Goal: Obtain resource: Obtain resource

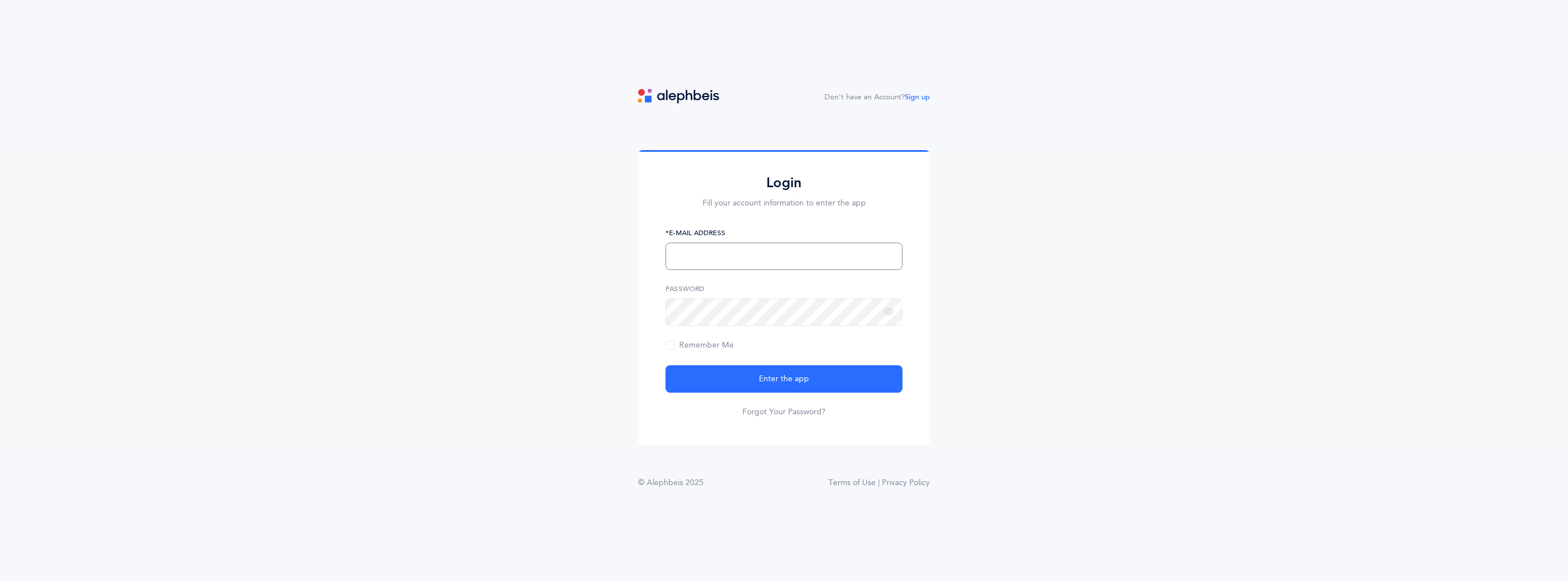
type input "[EMAIL_ADDRESS][DOMAIN_NAME]"
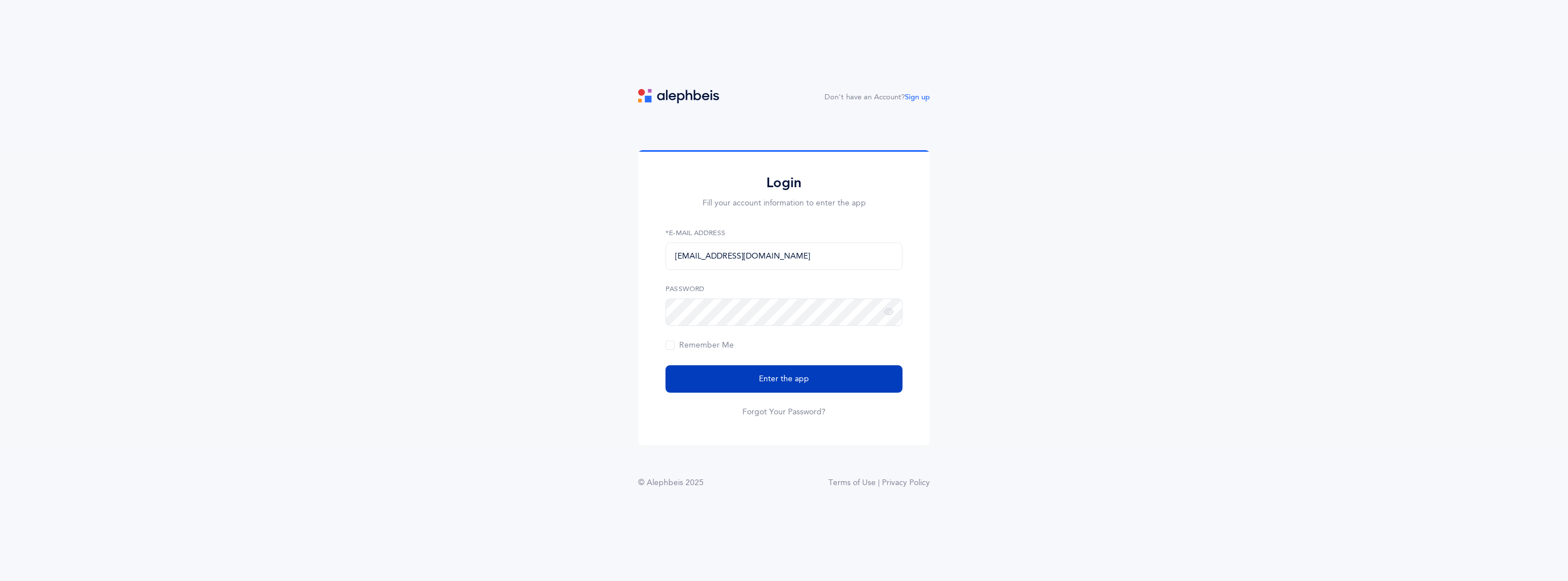
click at [783, 376] on span "Enter the app" at bounding box center [784, 379] width 50 height 12
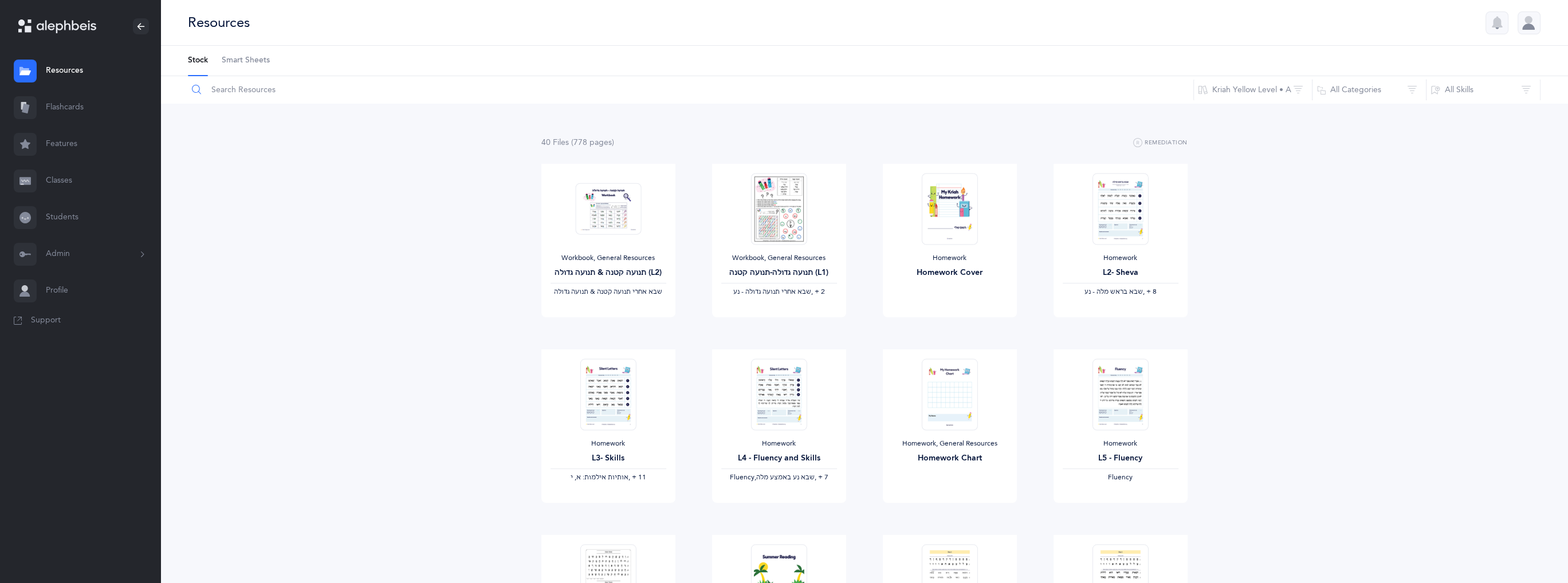
click at [252, 90] on input "text" at bounding box center [690, 90] width 1006 height 27
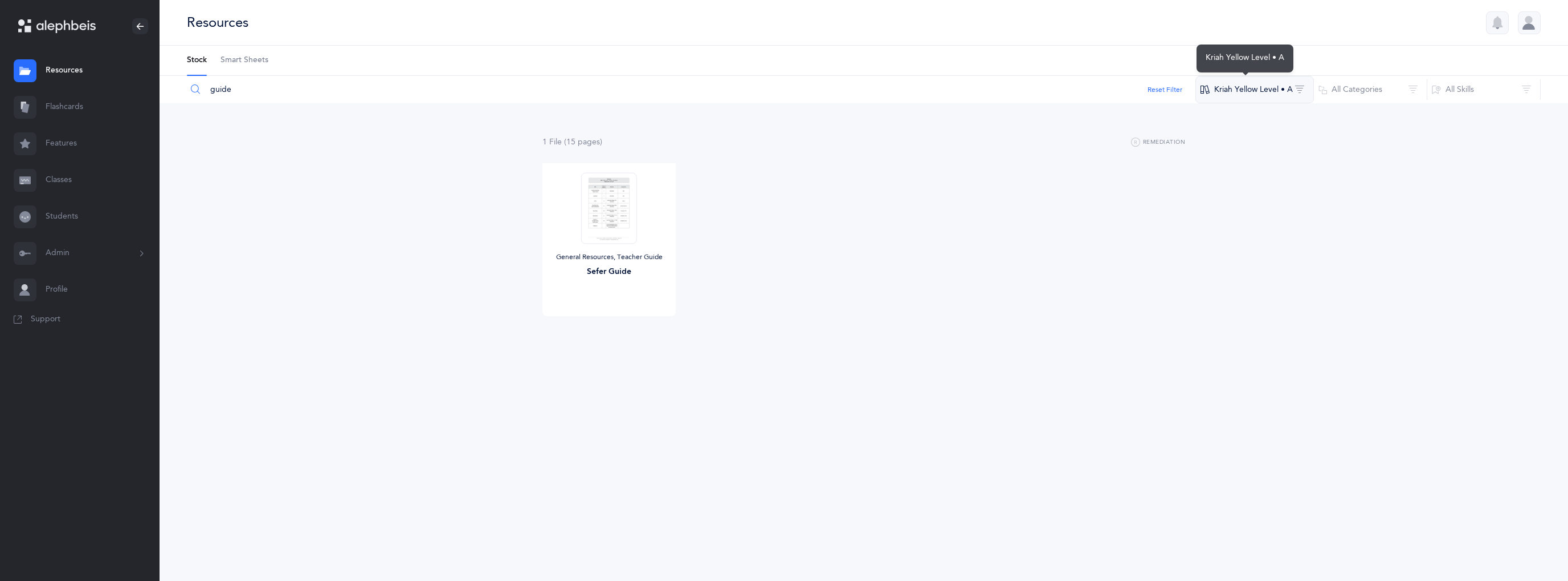
click at [1263, 90] on button "Kriah Yellow Level • A" at bounding box center [1255, 89] width 118 height 27
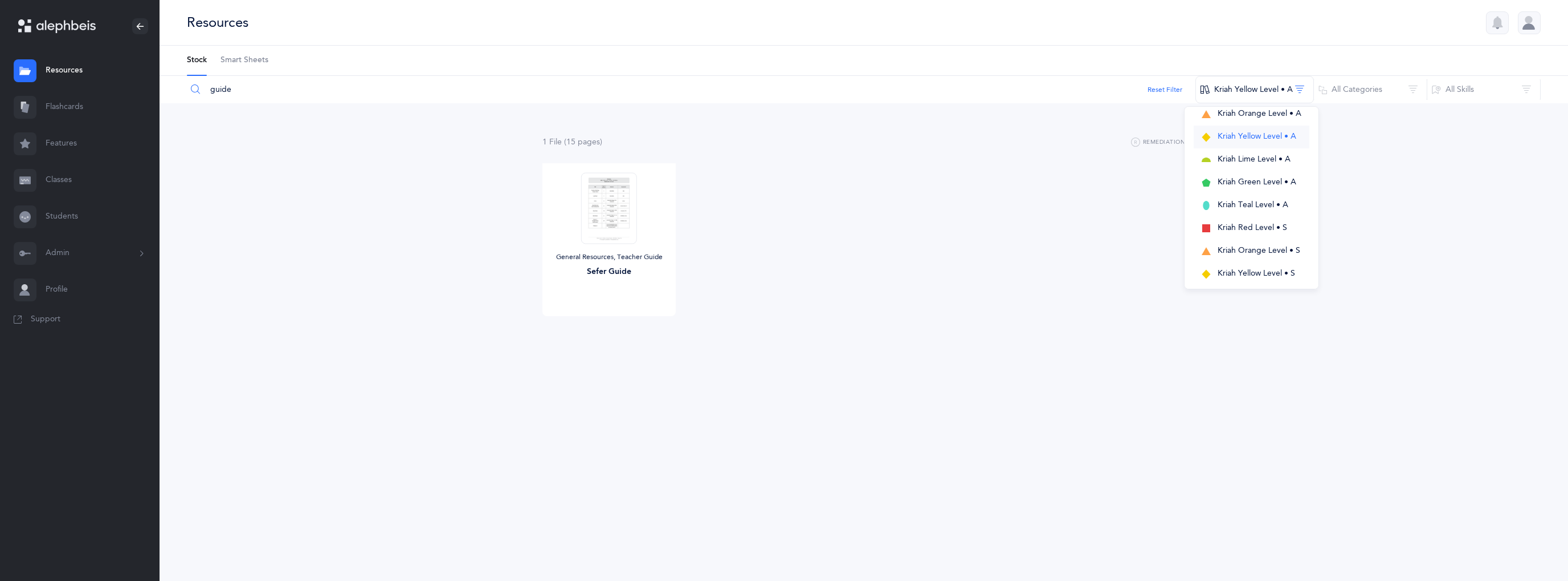
scroll to position [114, 0]
click at [1275, 271] on span "Kriah Yellow Level • S" at bounding box center [1256, 272] width 78 height 9
click at [956, 199] on div "General Resources, Teacher Guide Sefer Guide View" at bounding box center [864, 256] width 680 height 185
click at [611, 199] on img at bounding box center [610, 207] width 56 height 71
click at [612, 328] on span "View" at bounding box center [609, 327] width 18 height 11
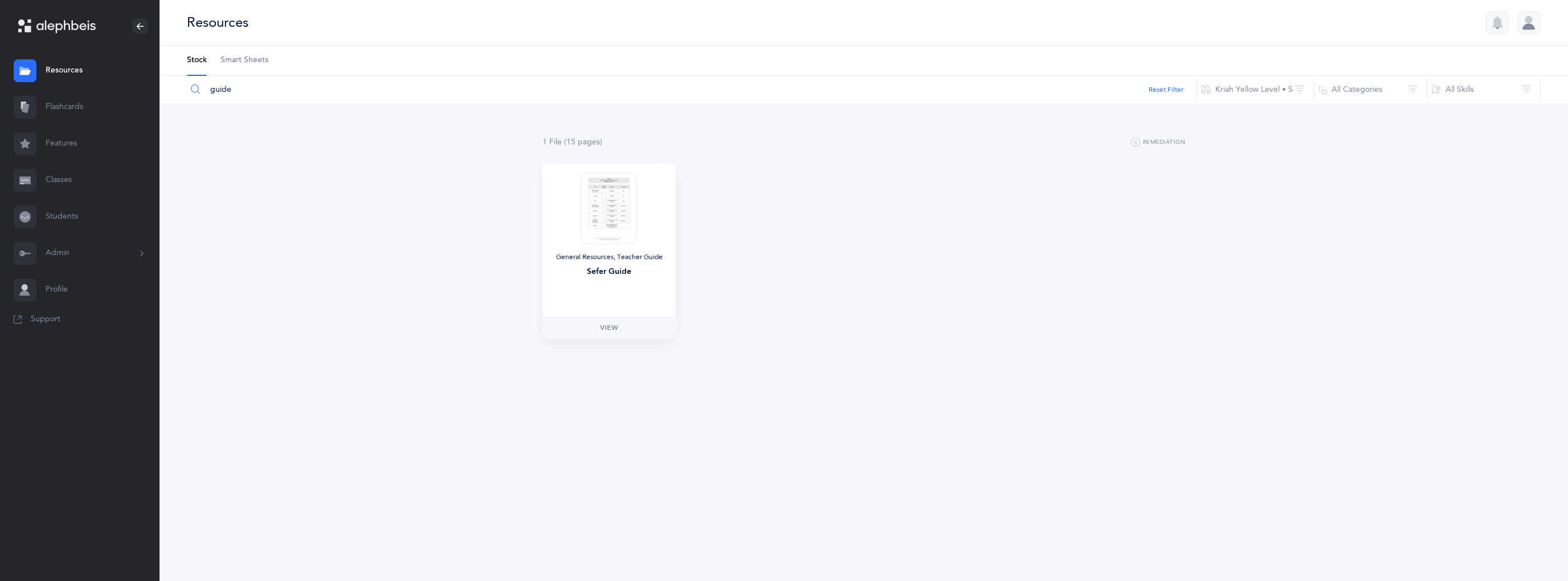
click at [619, 222] on img at bounding box center [610, 207] width 56 height 71
click at [617, 328] on span "View" at bounding box center [609, 327] width 18 height 11
click at [1269, 94] on button "Kriah Yellow Level • S" at bounding box center [1255, 89] width 117 height 27
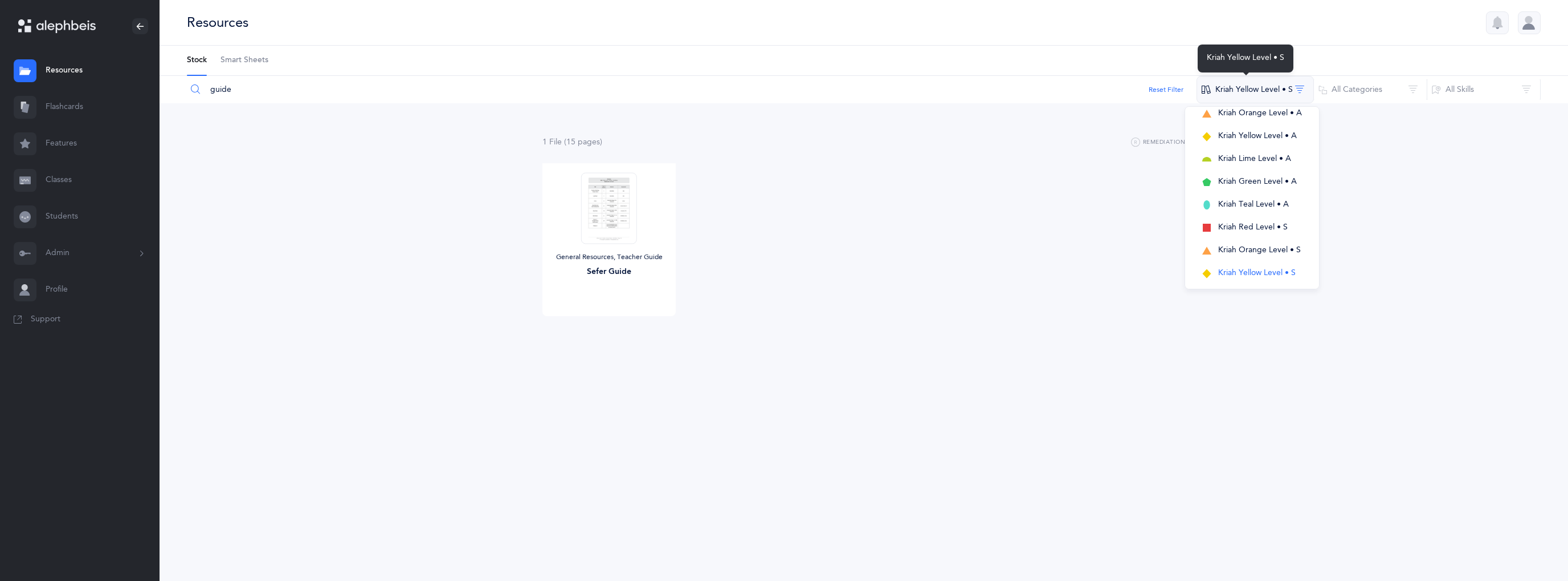
scroll to position [0, 0]
click at [1271, 157] on span "Kriah Purple Level" at bounding box center [1251, 157] width 65 height 9
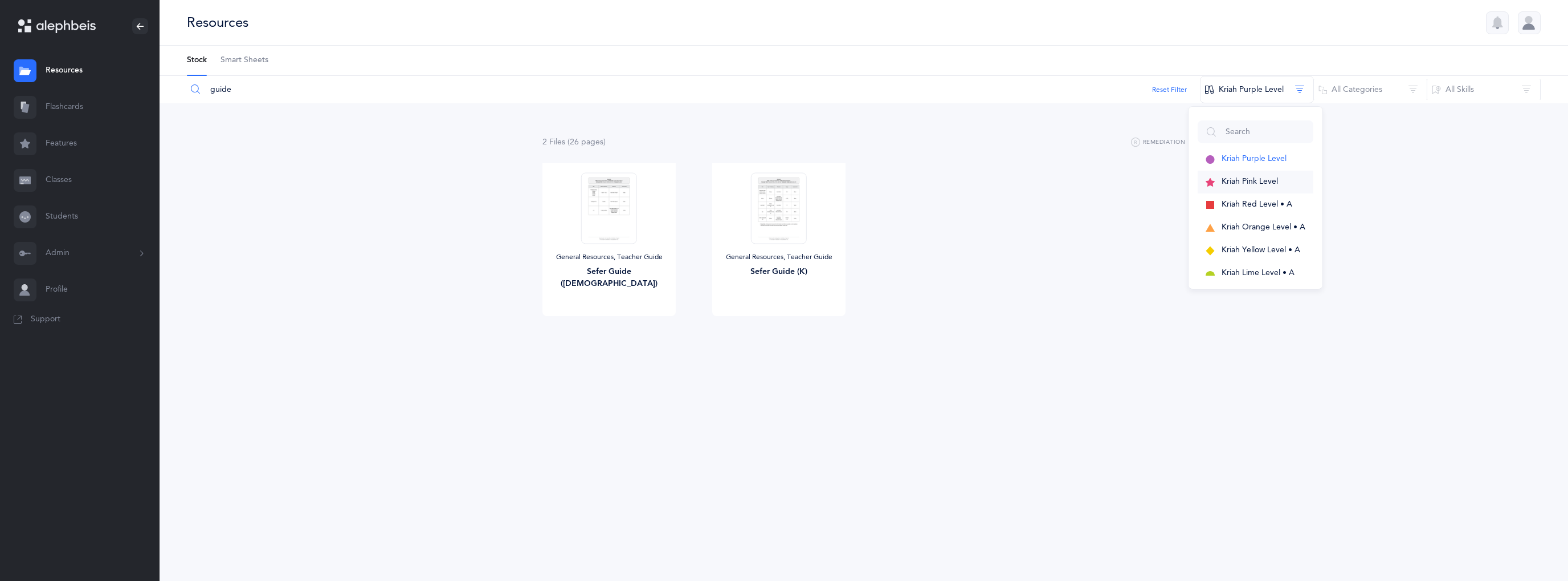
click at [1274, 188] on button "Kriah Pink Level" at bounding box center [1255, 182] width 116 height 22
click at [247, 84] on input "guide" at bounding box center [693, 89] width 1015 height 27
type input "teacher guide"
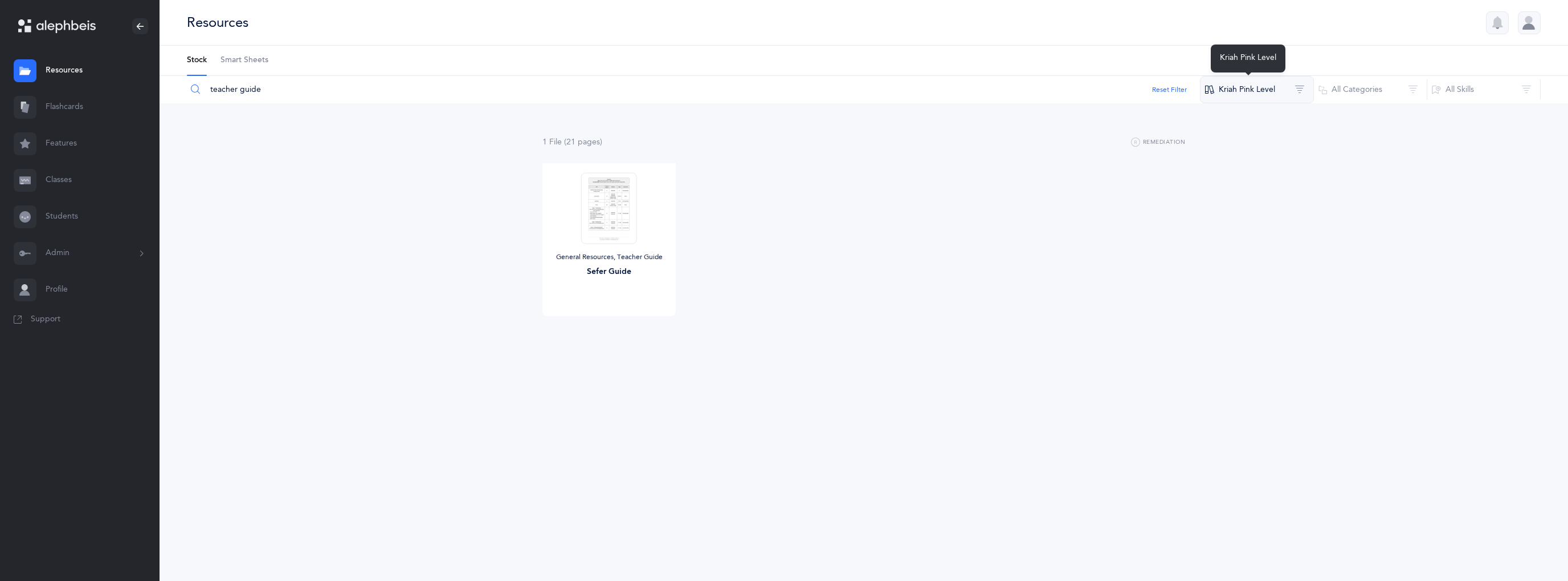
click at [1251, 95] on button "Kriah Pink Level" at bounding box center [1256, 89] width 114 height 27
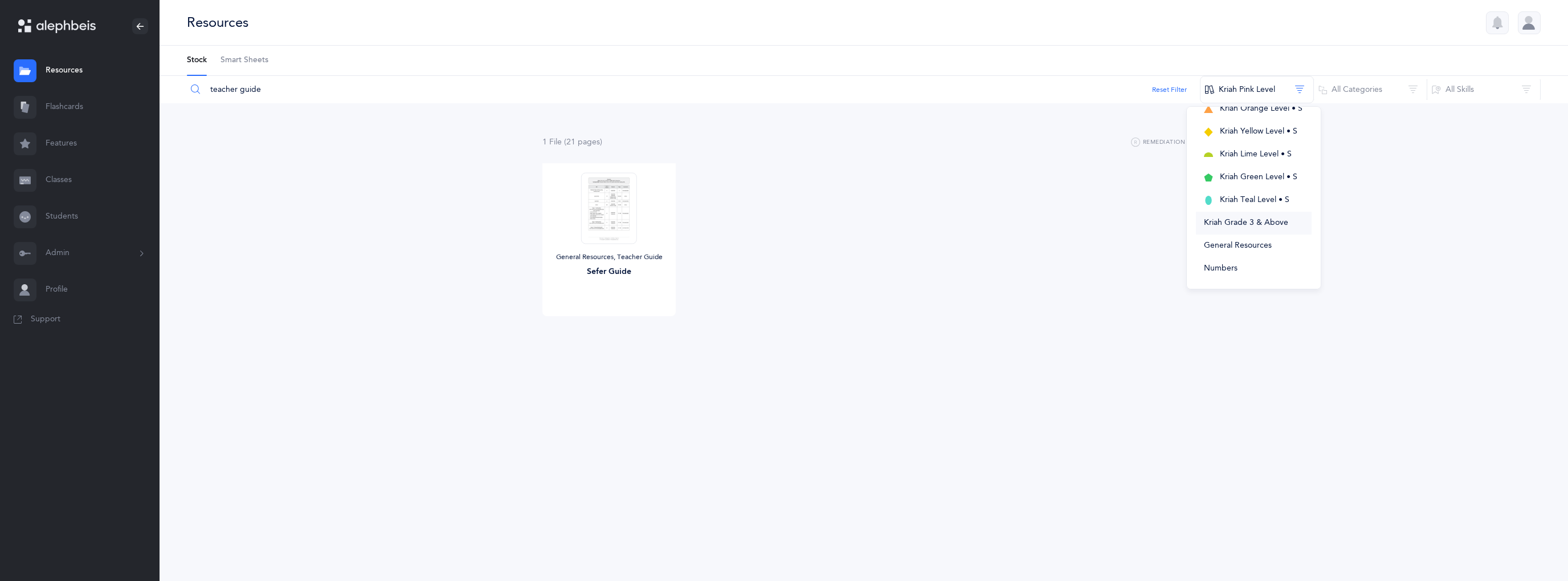
click at [1247, 222] on span "Kriah Grade 3 & Above" at bounding box center [1246, 222] width 84 height 9
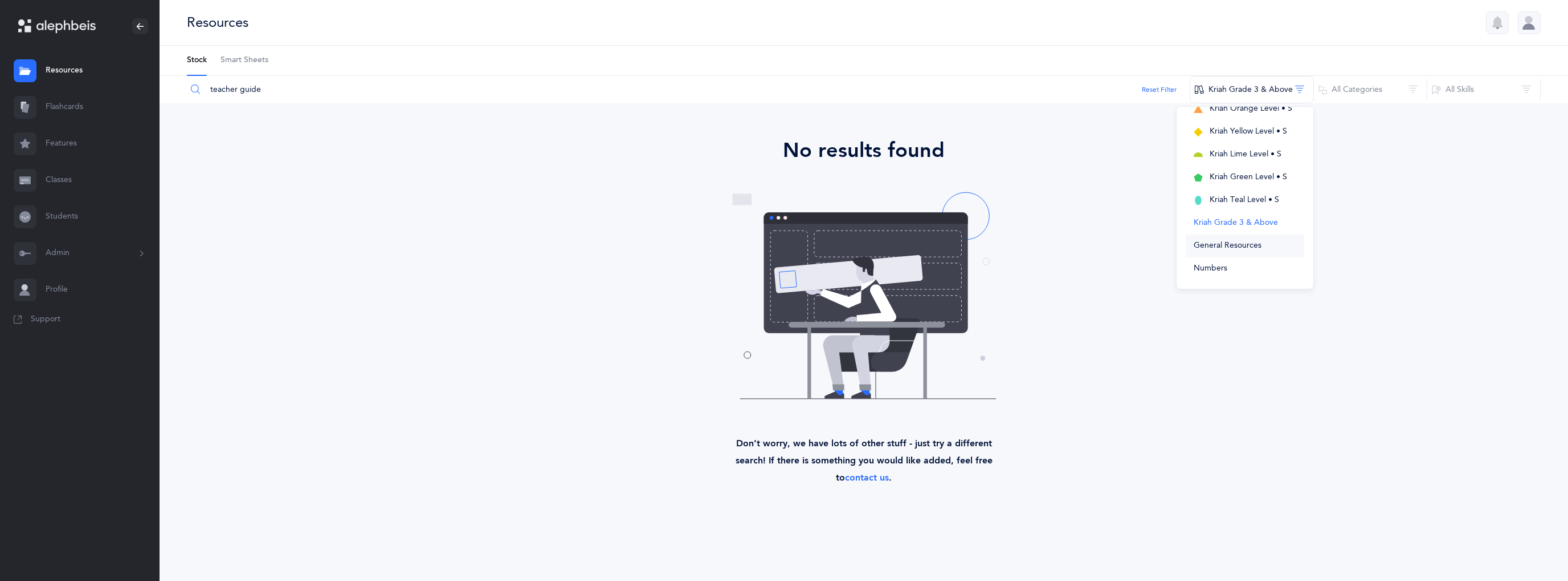
click at [1236, 237] on button "General Resources" at bounding box center [1246, 245] width 118 height 22
click at [1270, 245] on span "General Resources" at bounding box center [1238, 245] width 68 height 9
click at [1233, 274] on button "Numbers" at bounding box center [1253, 268] width 116 height 22
click at [1276, 158] on span "Kriah Purple Level" at bounding box center [1252, 157] width 65 height 9
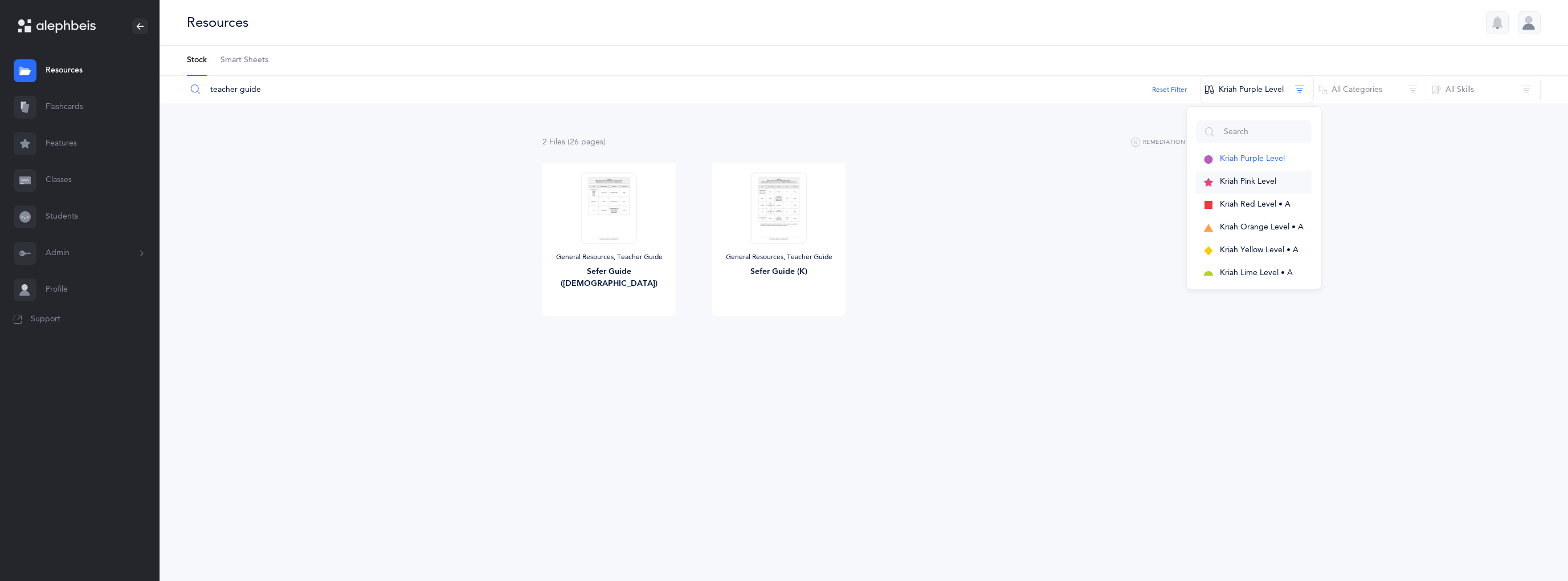
click at [1268, 179] on span "Kriah Pink Level" at bounding box center [1249, 181] width 56 height 9
click at [1249, 205] on span "Kriah Red Level • A" at bounding box center [1255, 203] width 71 height 9
click at [1253, 226] on span "Kriah Orange Level • A" at bounding box center [1262, 226] width 83 height 9
click at [1257, 235] on button "Kriah Orange Level • A" at bounding box center [1246, 226] width 118 height 22
click at [1263, 252] on span "Kriah Yellow Level • A" at bounding box center [1250, 249] width 79 height 9
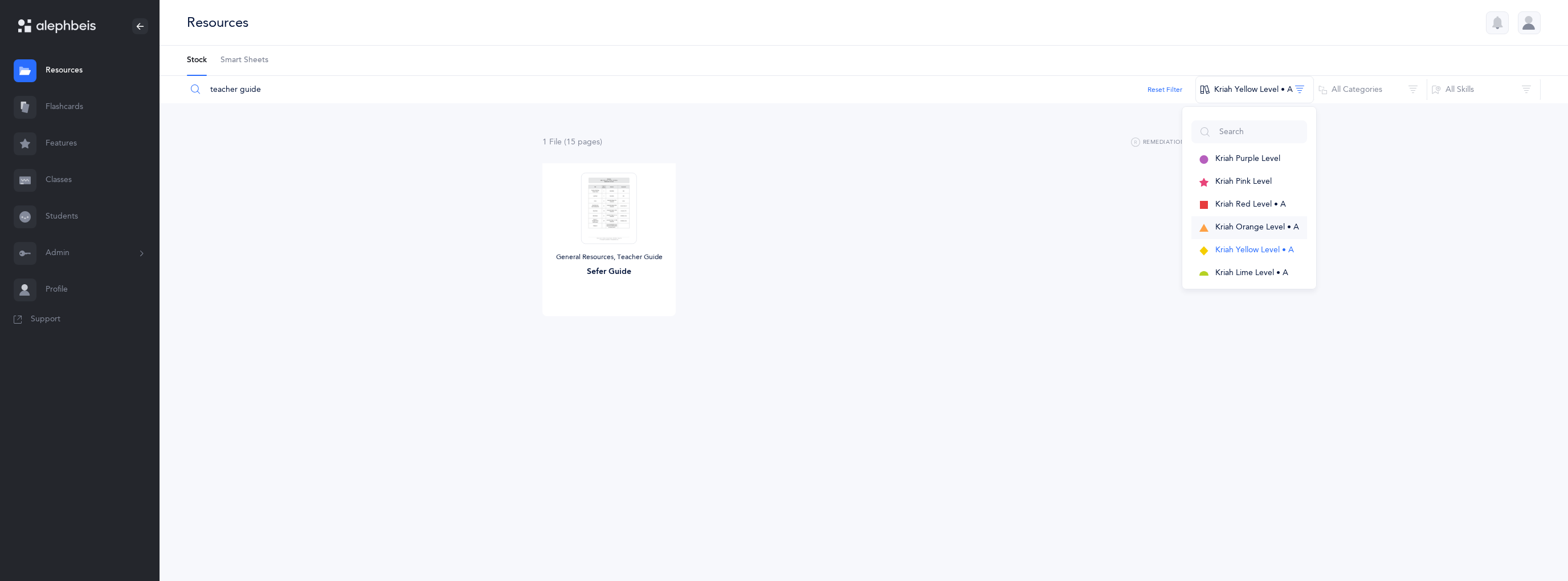
scroll to position [171, 0]
click at [1275, 218] on span "Kriah Yellow Level • S" at bounding box center [1254, 215] width 78 height 9
click at [1278, 231] on button "Kriah Lime Level • S" at bounding box center [1251, 238] width 116 height 22
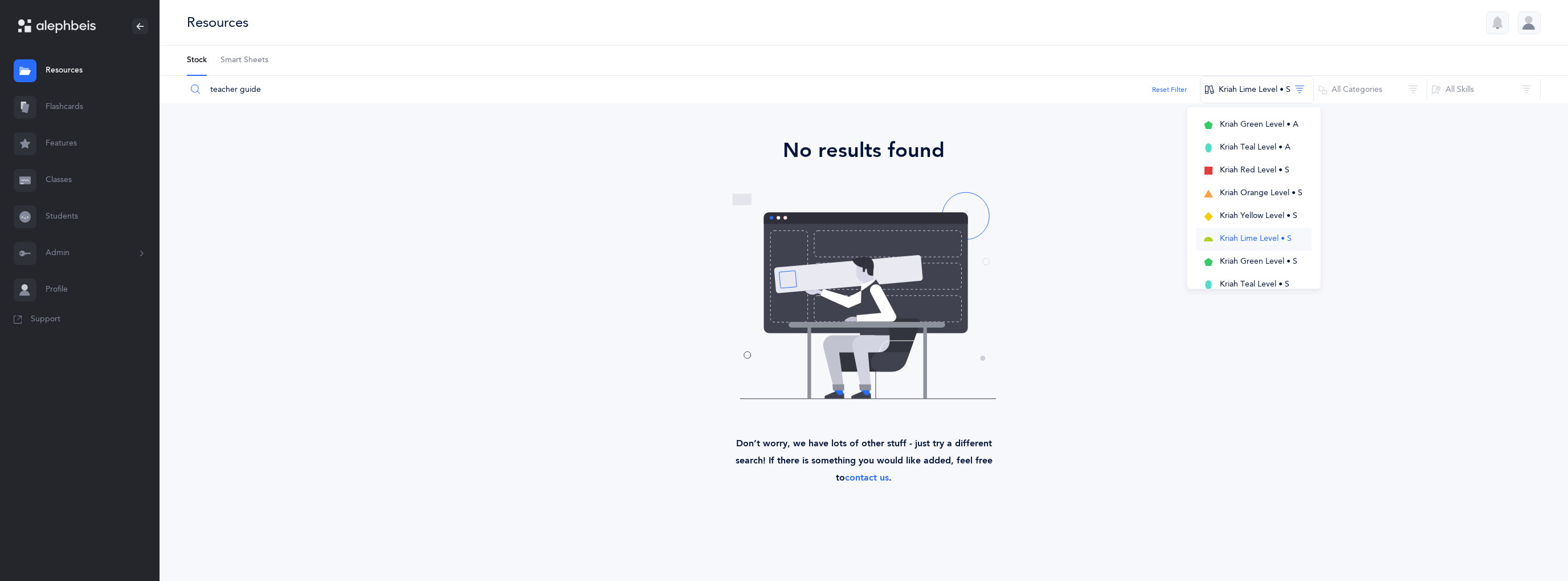
click at [1275, 250] on button "Kriah Lime Level • S" at bounding box center [1253, 238] width 116 height 22
click at [1279, 256] on span "Kriah Green Level • S" at bounding box center [1259, 260] width 78 height 9
